Goal: Task Accomplishment & Management: Use online tool/utility

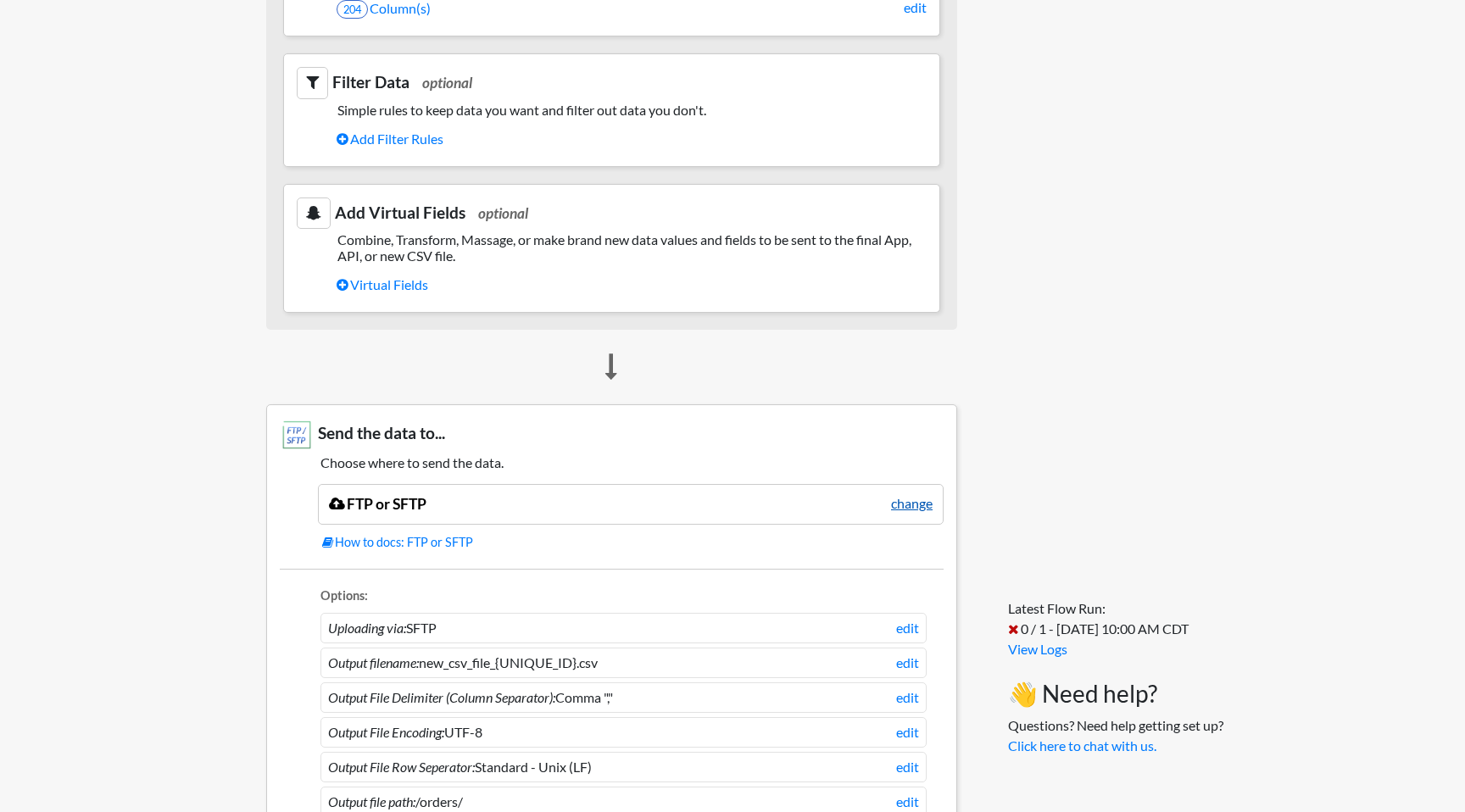
scroll to position [727, 0]
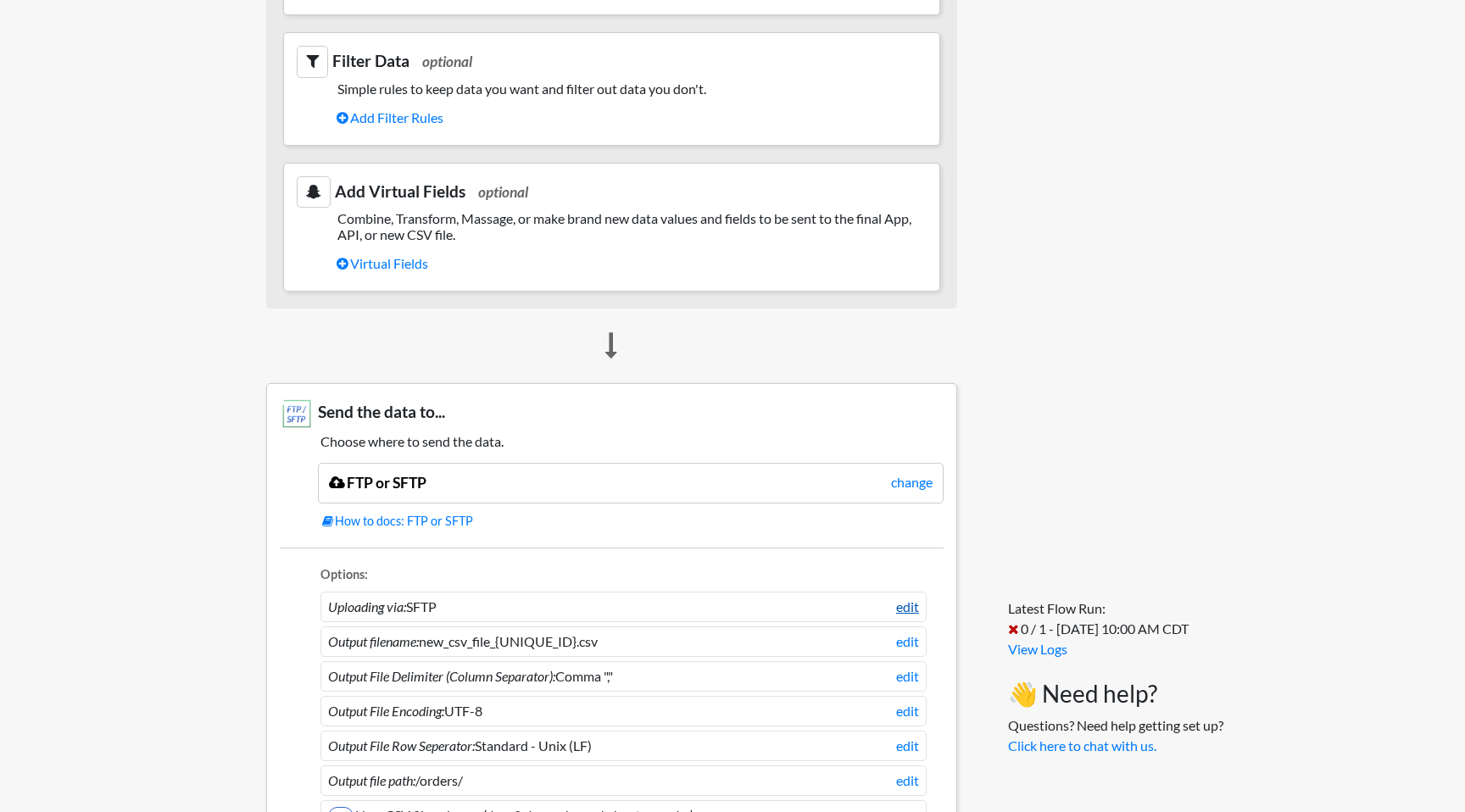
click at [911, 606] on link "edit" at bounding box center [907, 607] width 23 height 21
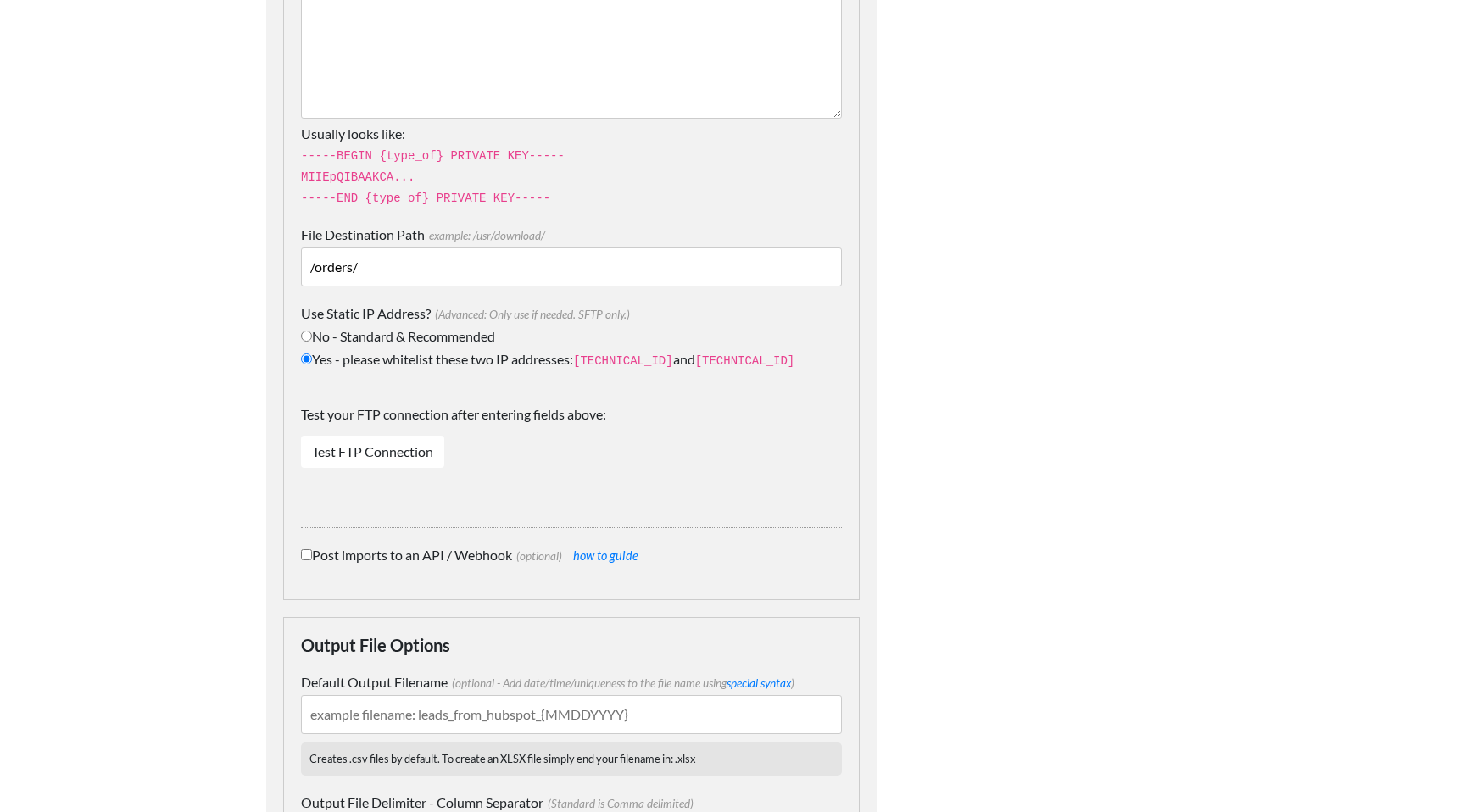
scroll to position [1021, 0]
click at [363, 454] on link "Test FTP Connection" at bounding box center [372, 449] width 143 height 32
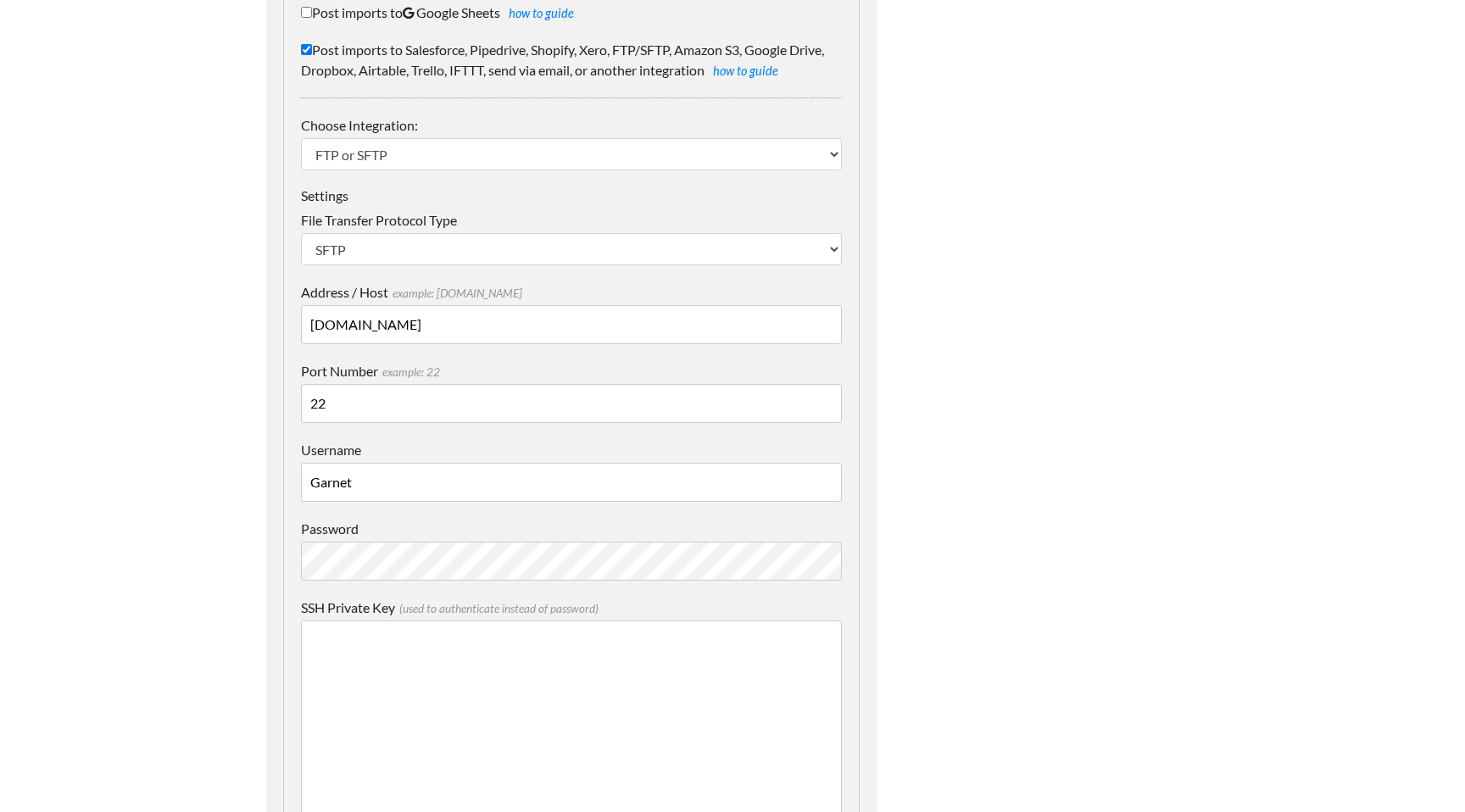
scroll to position [0, 0]
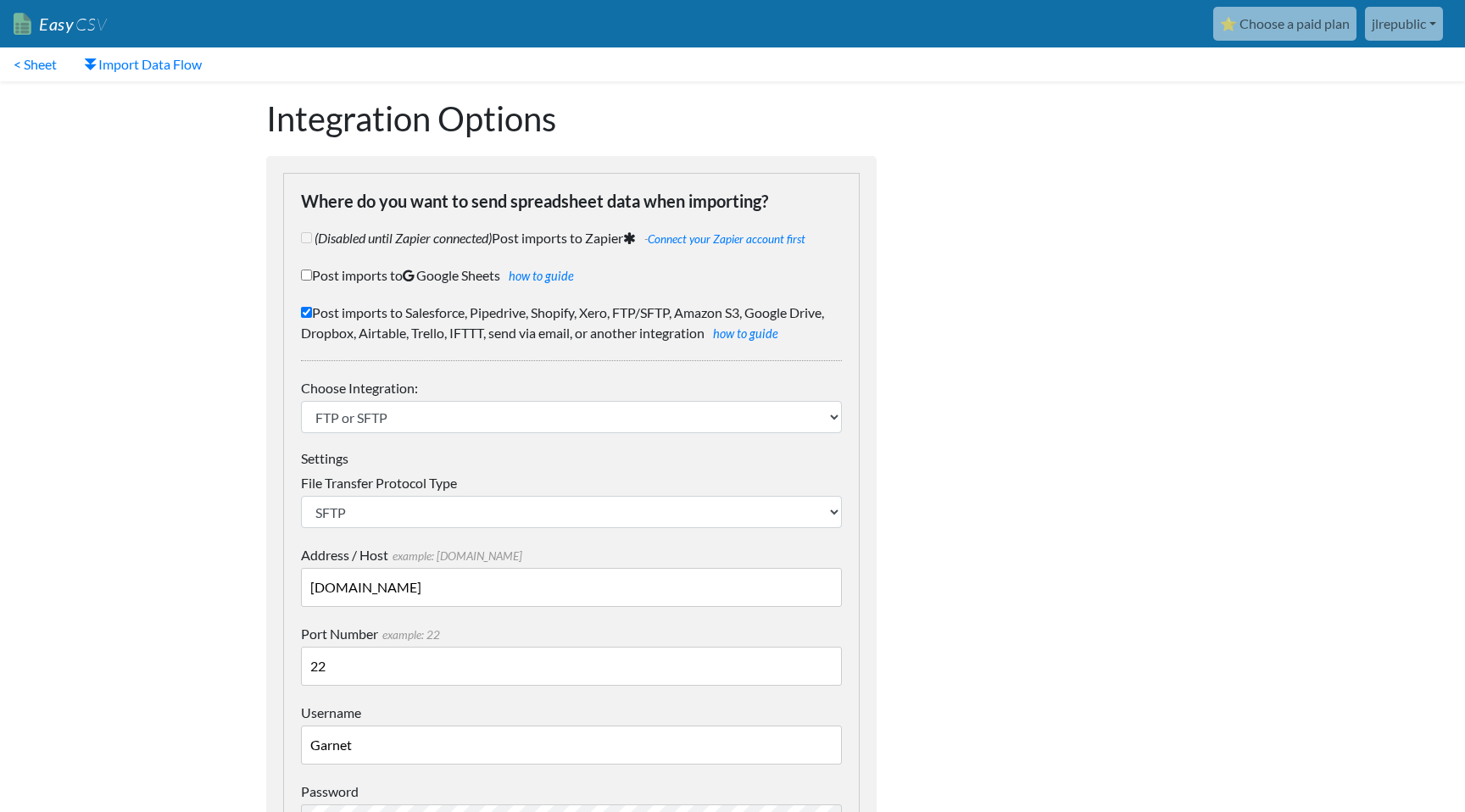
click at [1396, 28] on link "jlrepublic" at bounding box center [1403, 23] width 78 height 34
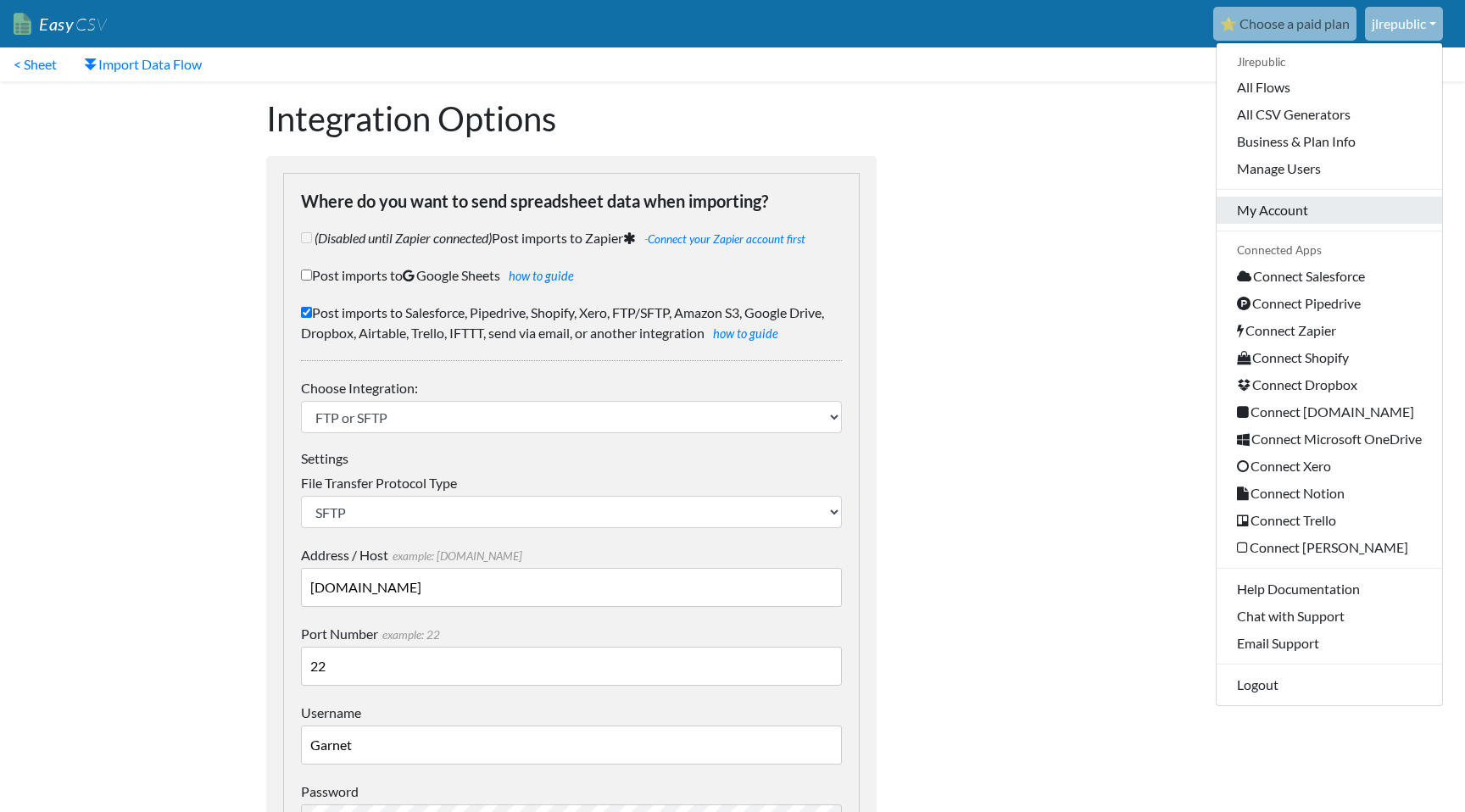
click at [1264, 220] on link "My Account" at bounding box center [1329, 211] width 225 height 27
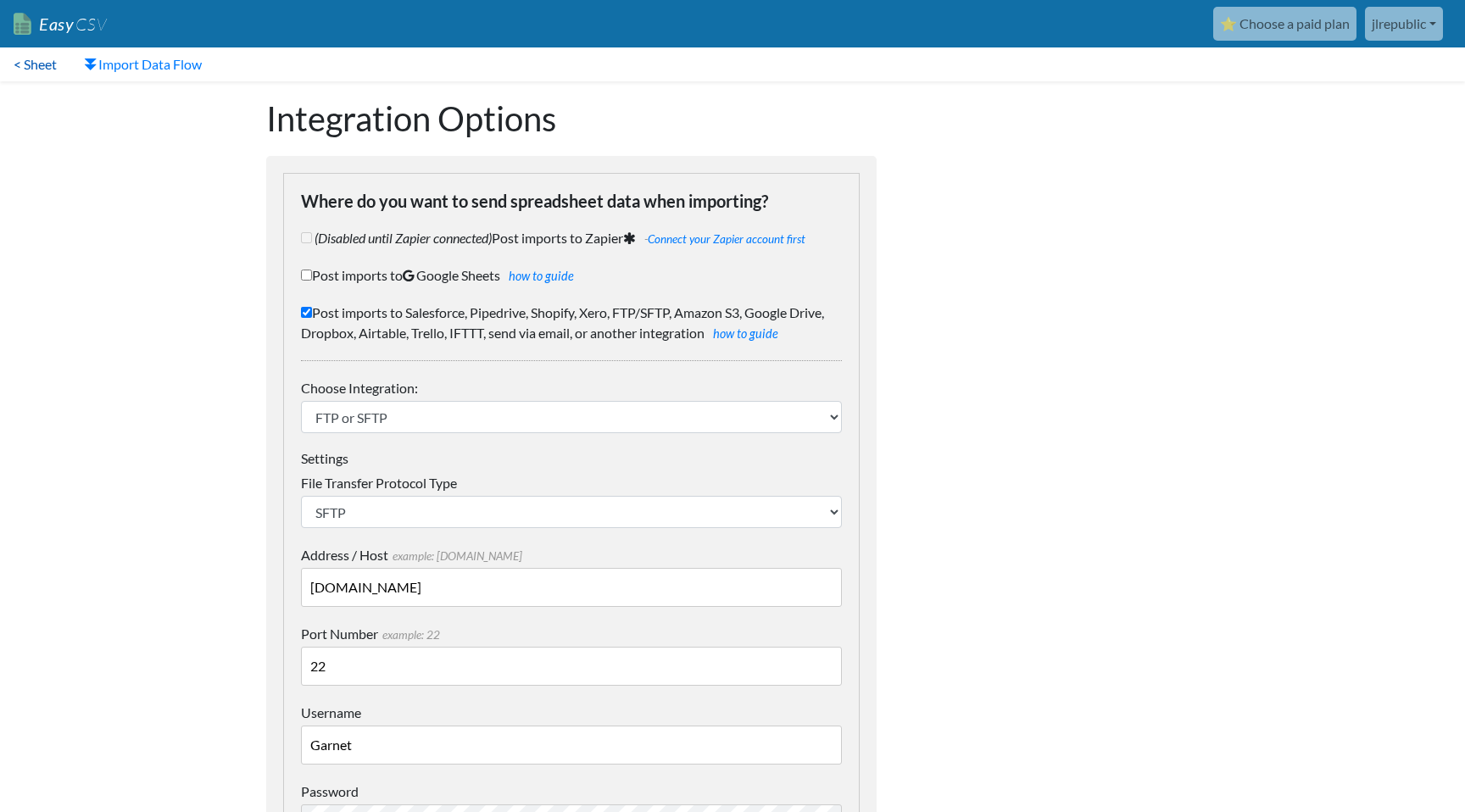
click at [52, 66] on link "< Sheet" at bounding box center [35, 64] width 70 height 34
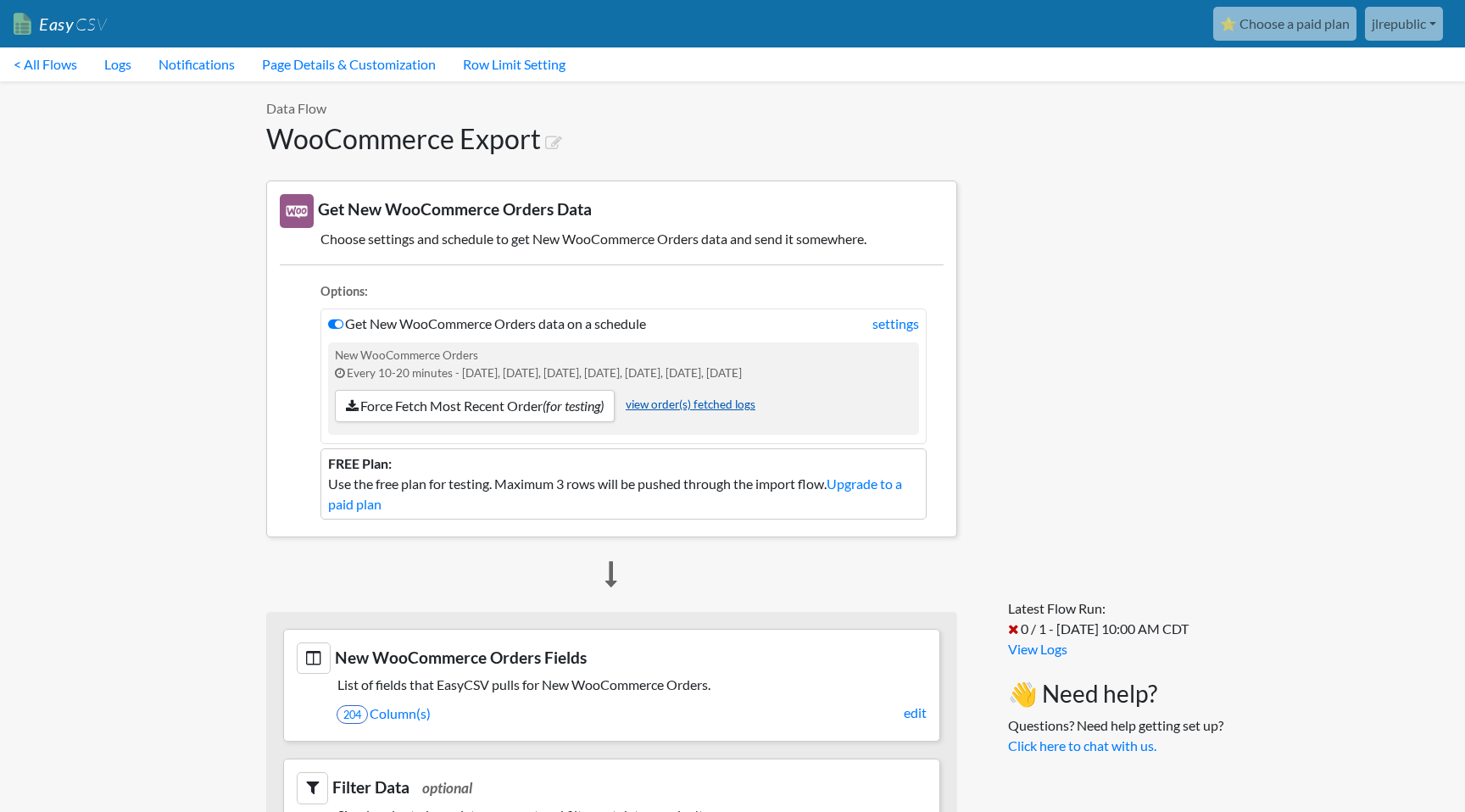
click at [736, 404] on link "view order(s) fetched logs" at bounding box center [690, 405] width 130 height 14
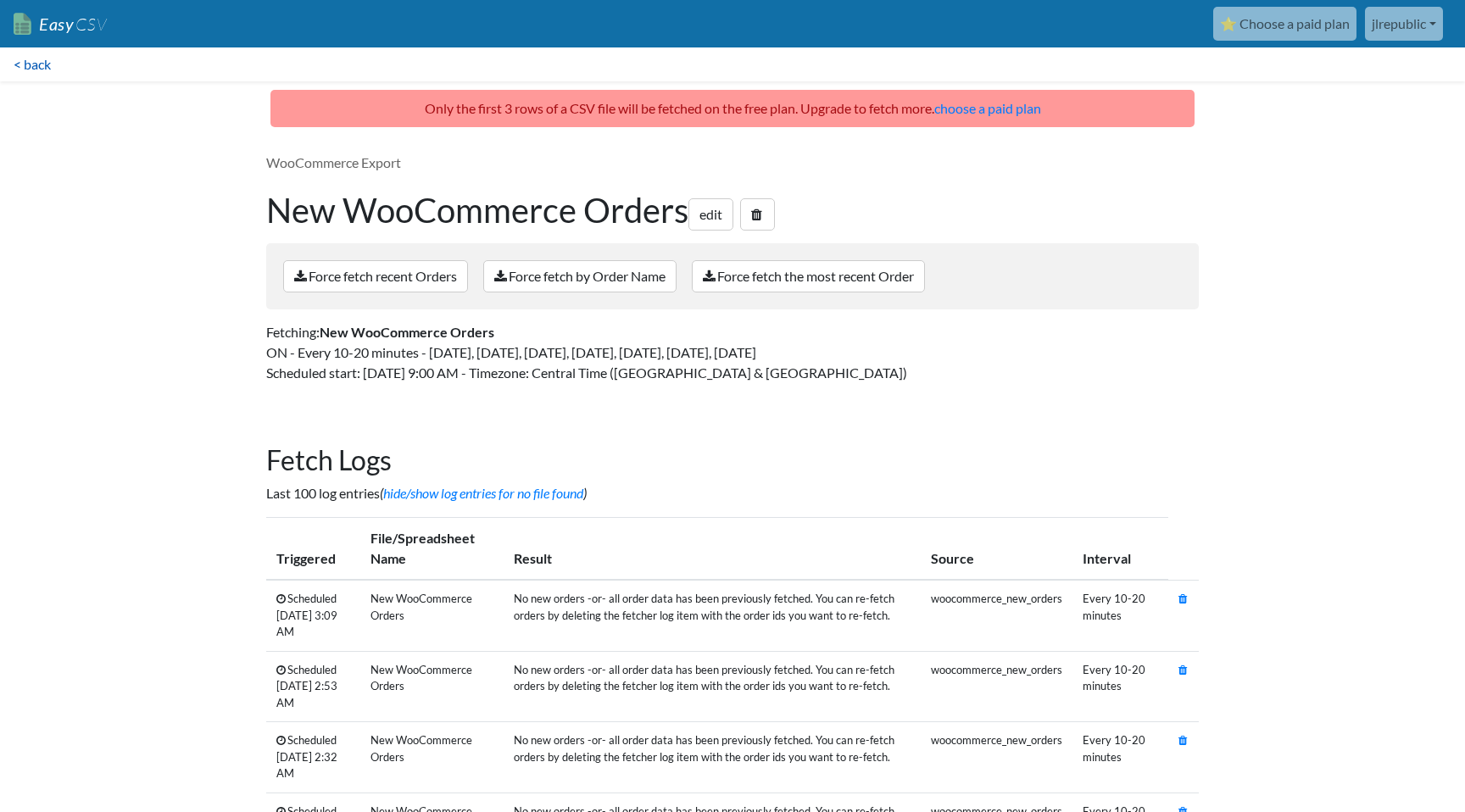
click at [27, 58] on link "< back" at bounding box center [32, 64] width 64 height 34
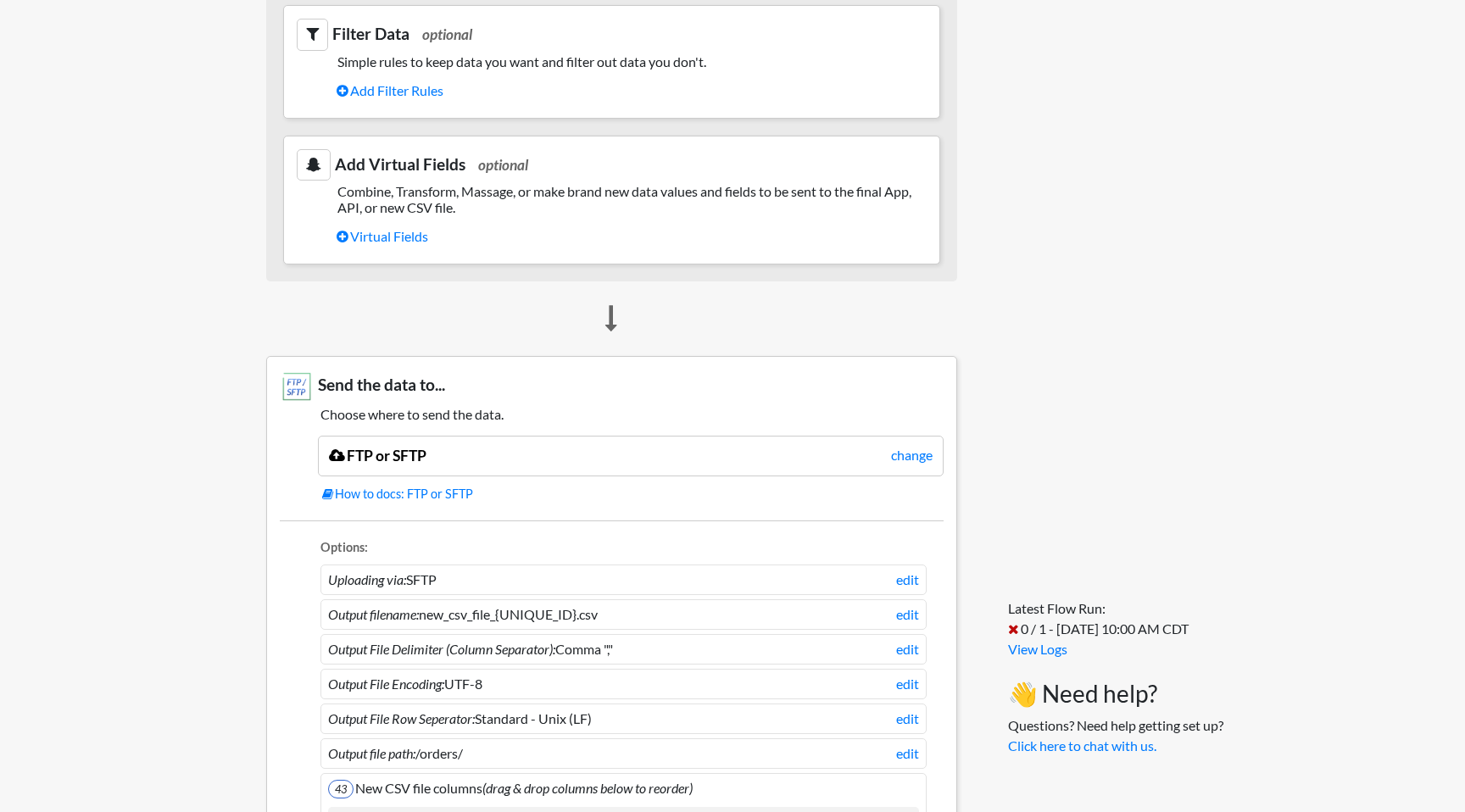
scroll to position [1114, 0]
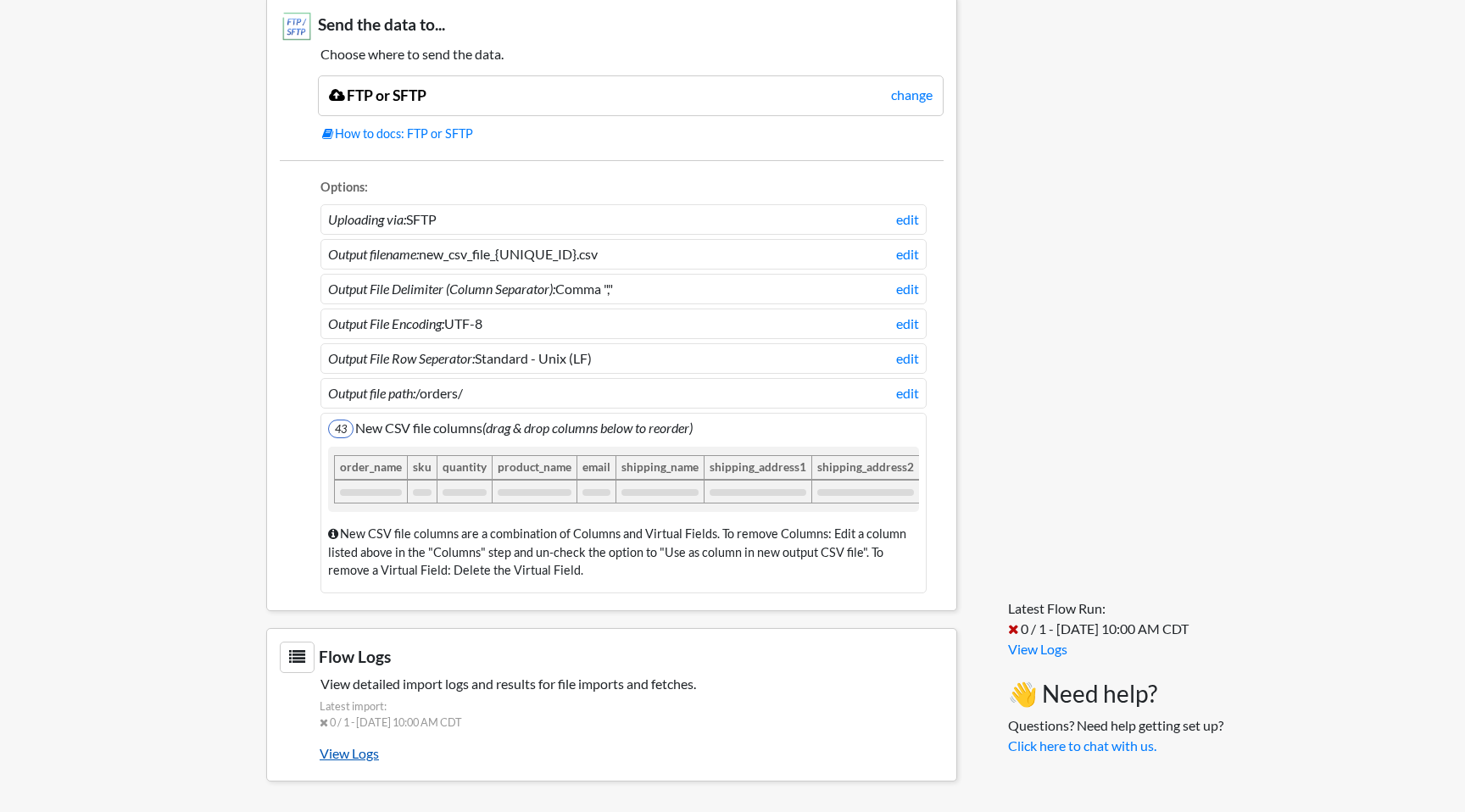
click at [329, 748] on link "View Logs" at bounding box center [632, 754] width 624 height 29
